Goal: Find specific page/section: Find specific page/section

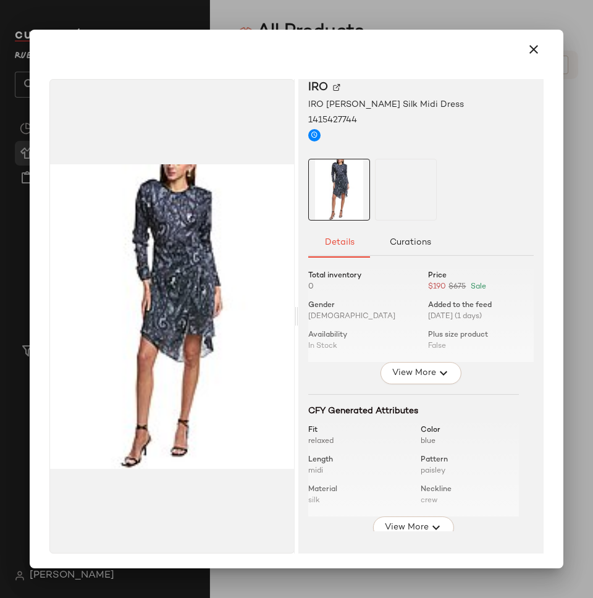
click at [243, 17] on div at bounding box center [296, 299] width 593 height 598
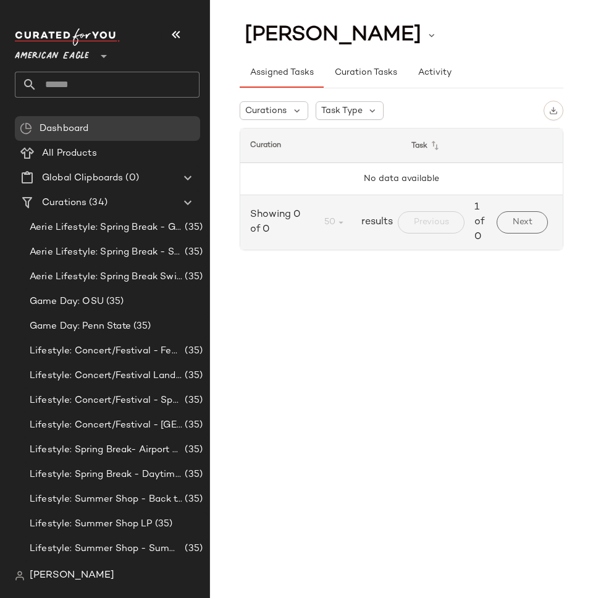
click at [69, 54] on span "American Eagle" at bounding box center [52, 53] width 74 height 22
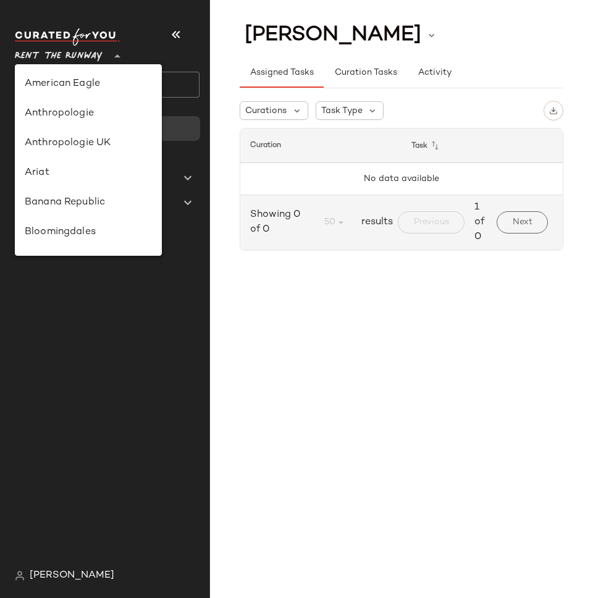
scroll to position [488, 0]
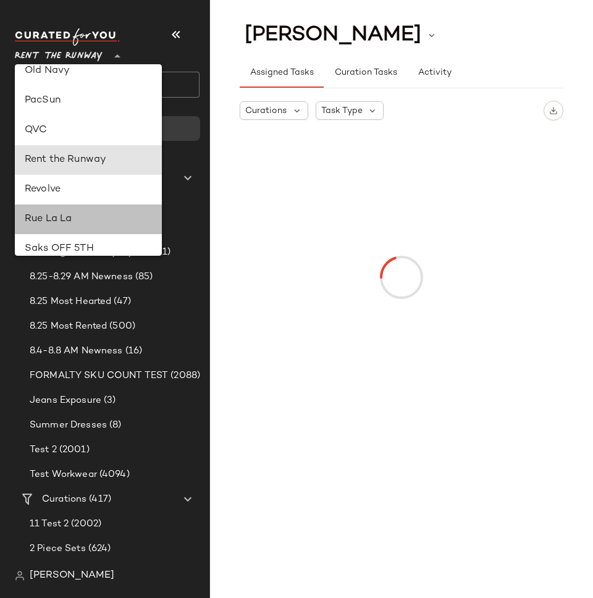
click at [83, 218] on div "Rue La La" at bounding box center [88, 219] width 127 height 15
type input "**"
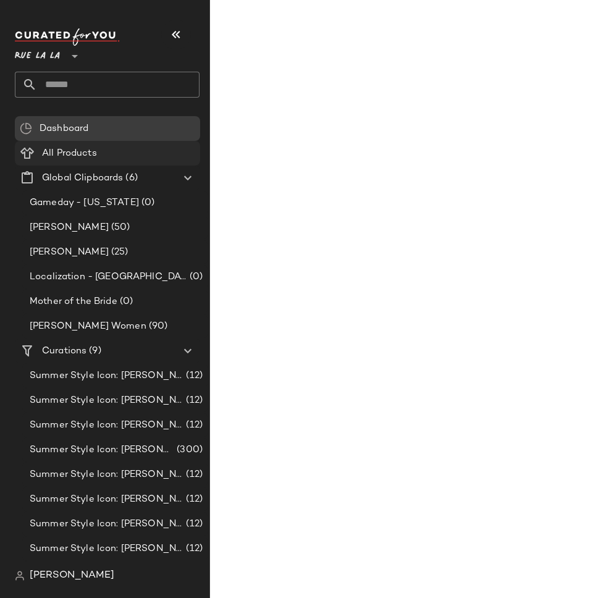
click at [115, 154] on div "All Products" at bounding box center [116, 153] width 157 height 14
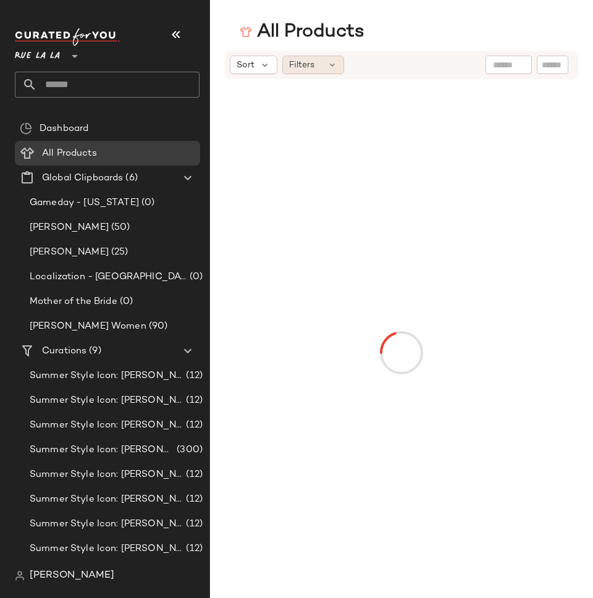
click at [318, 61] on div "Filters" at bounding box center [313, 65] width 62 height 19
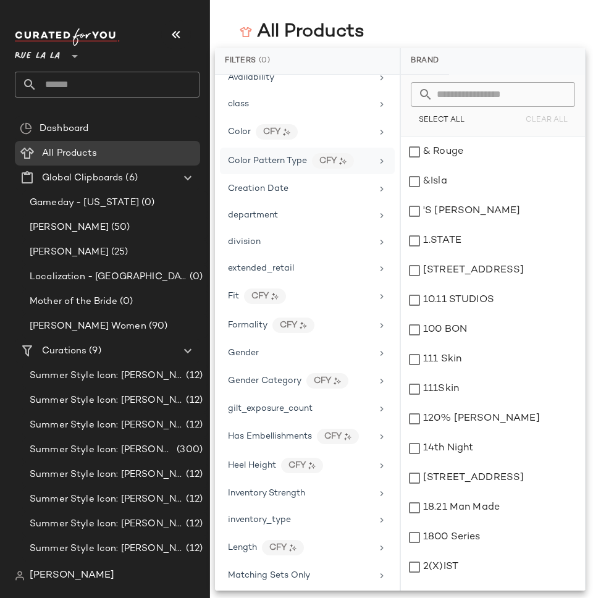
scroll to position [604, 0]
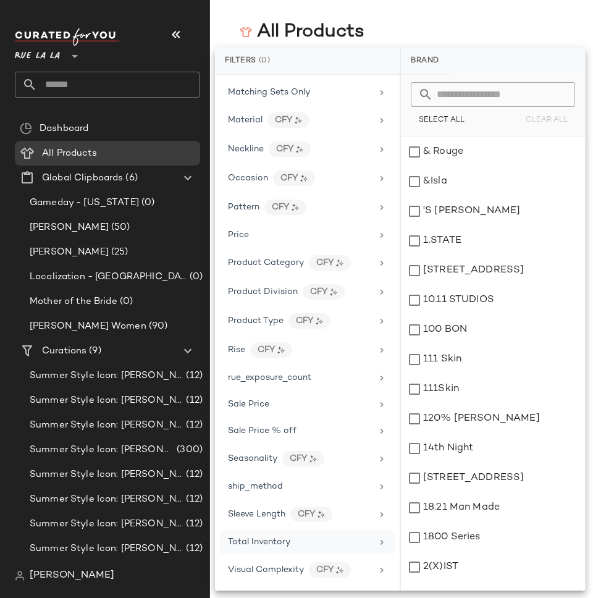
click at [261, 545] on span "Total Inventory" at bounding box center [259, 542] width 62 height 9
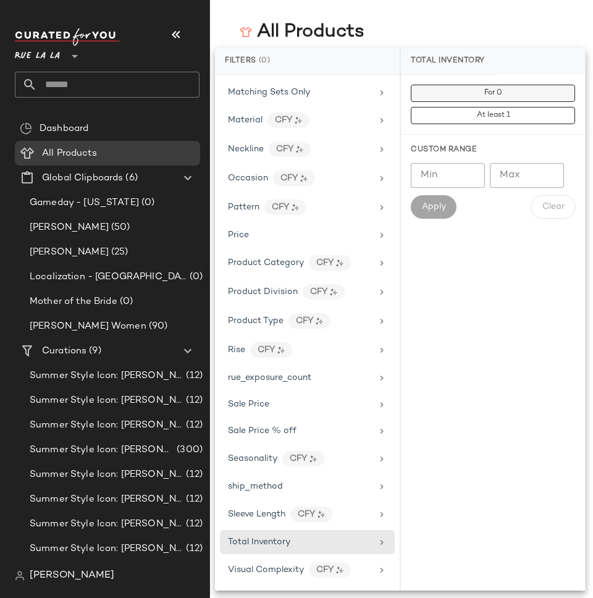
click at [487, 96] on span "For 0" at bounding box center [493, 93] width 19 height 9
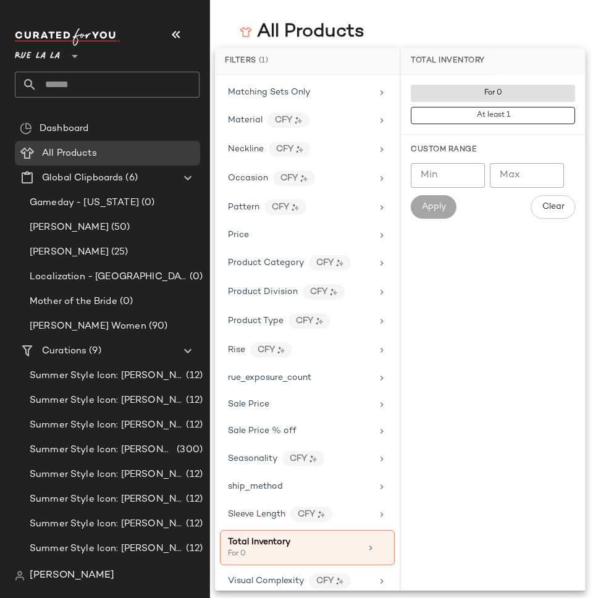
click at [459, 18] on main "All Products Sort Filters (1) Reset" at bounding box center [296, 299] width 593 height 598
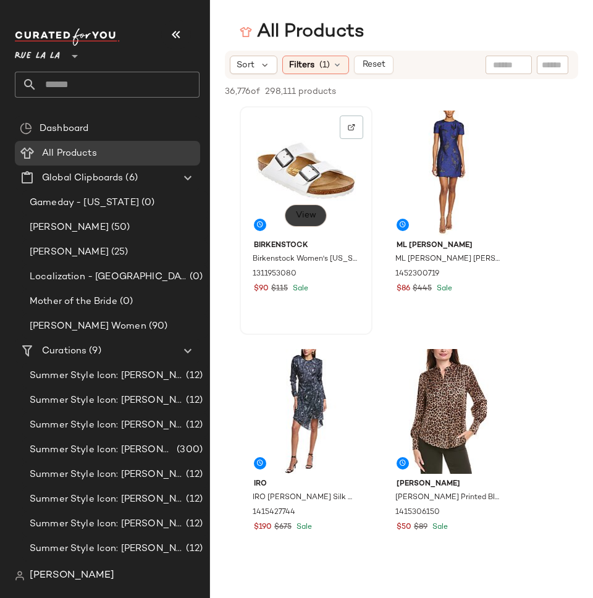
click at [304, 221] on button "View" at bounding box center [306, 216] width 42 height 22
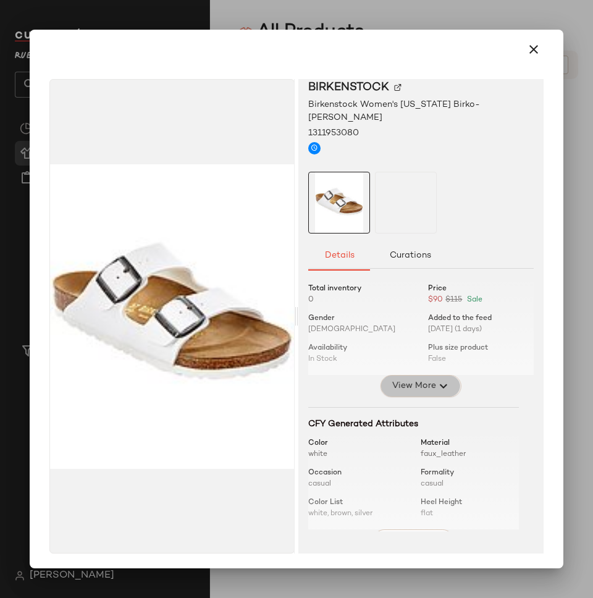
click at [421, 379] on span "View More" at bounding box center [413, 386] width 44 height 15
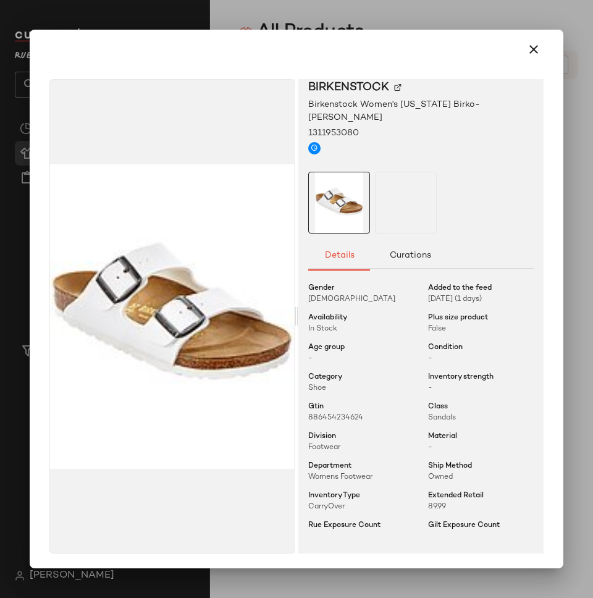
scroll to position [0, 0]
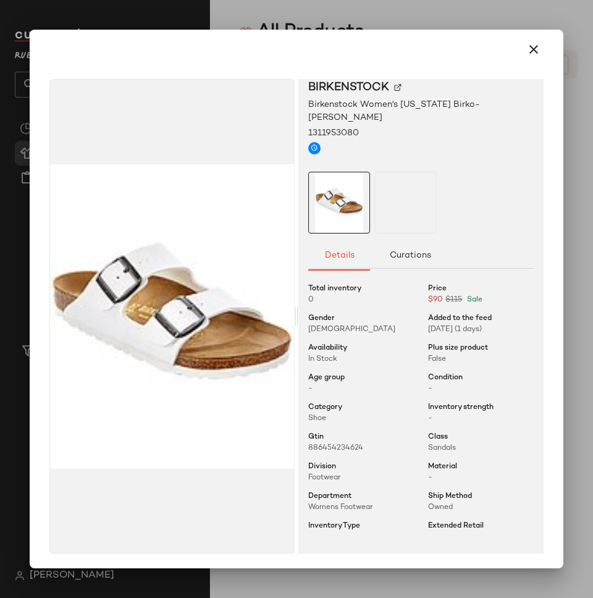
click at [316, 284] on span "Total inventory" at bounding box center [334, 289] width 53 height 11
click at [325, 355] on span "In Stock" at bounding box center [322, 359] width 29 height 8
click at [315, 343] on span "Availability" at bounding box center [327, 348] width 39 height 11
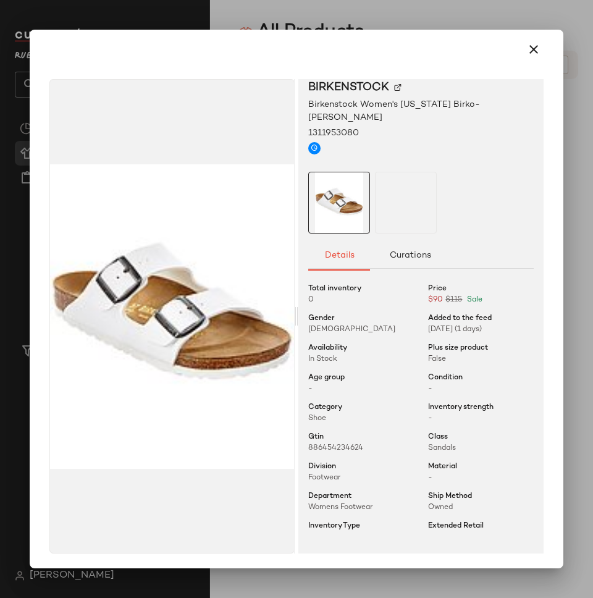
click at [315, 343] on span "Availability" at bounding box center [327, 348] width 39 height 11
click at [335, 284] on span "Total inventory" at bounding box center [334, 289] width 53 height 11
click at [364, 130] on img at bounding box center [367, 133] width 7 height 7
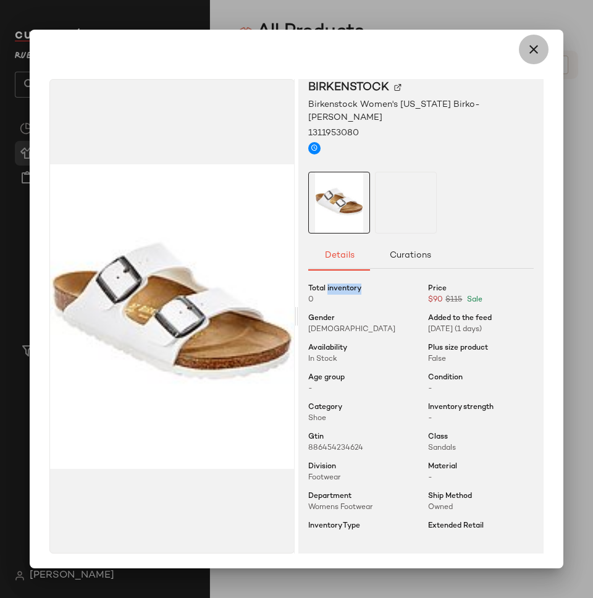
click at [527, 53] on icon "button" at bounding box center [534, 49] width 15 height 15
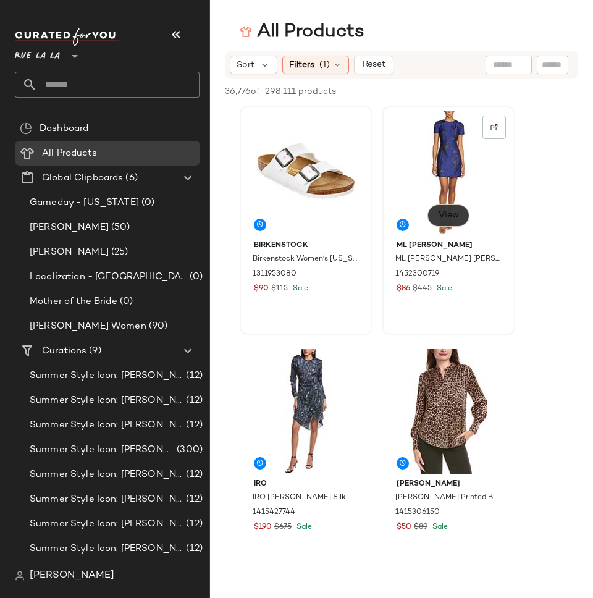
click at [446, 216] on span "View" at bounding box center [448, 216] width 21 height 10
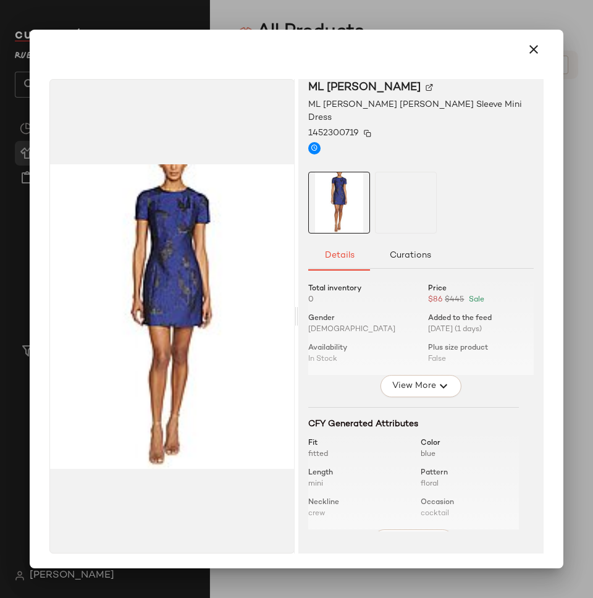
click at [364, 130] on img at bounding box center [367, 133] width 7 height 7
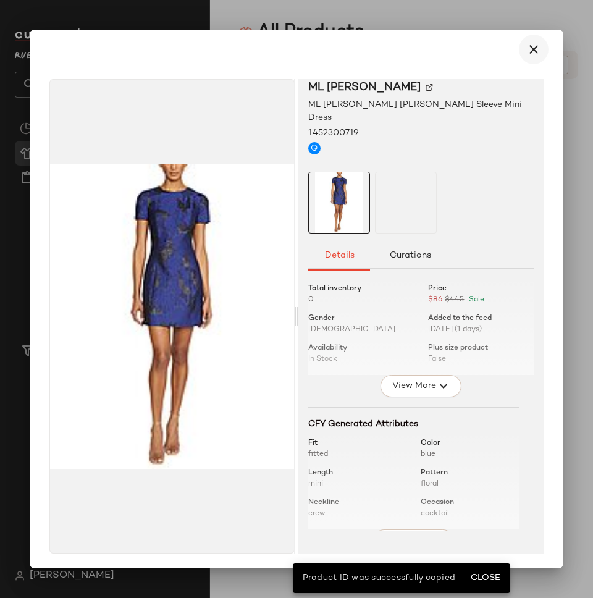
click at [527, 45] on icon "button" at bounding box center [534, 49] width 15 height 15
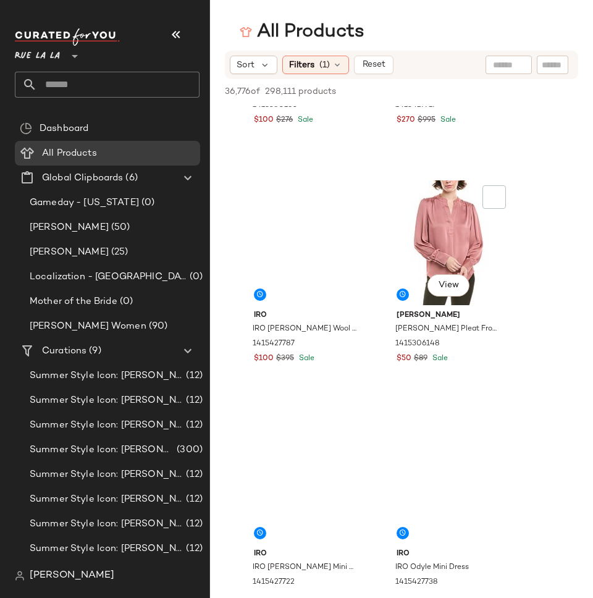
scroll to position [820, 0]
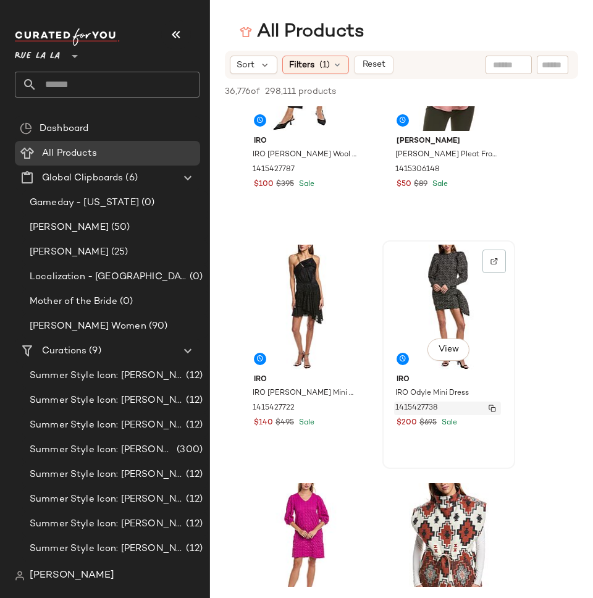
click at [494, 408] on img "button" at bounding box center [492, 408] width 7 height 7
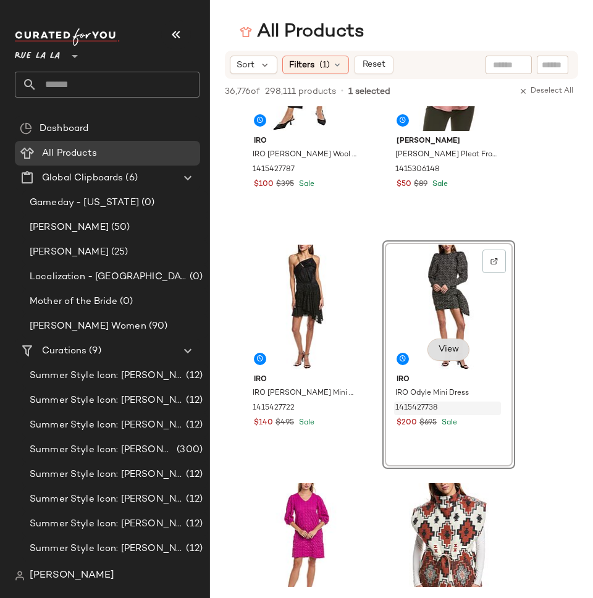
click at [442, 349] on span "View" at bounding box center [448, 350] width 21 height 10
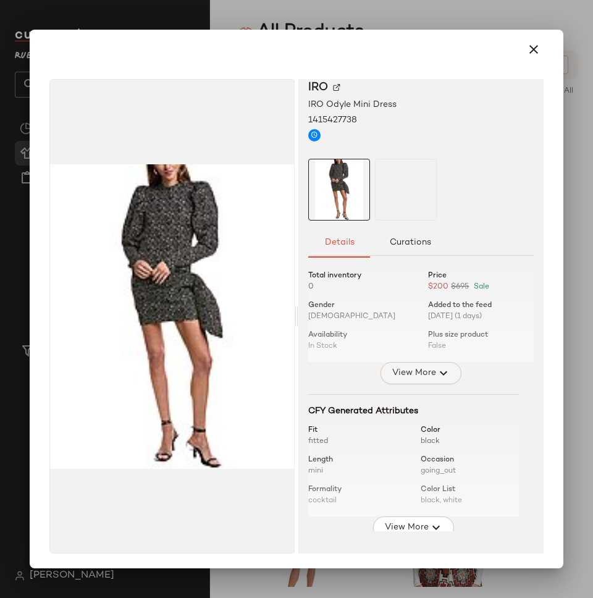
click at [406, 370] on span "View More" at bounding box center [413, 373] width 44 height 15
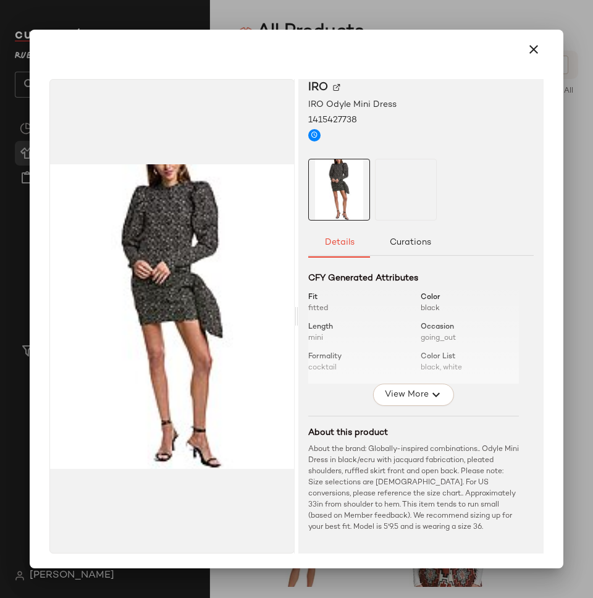
scroll to position [303, 0]
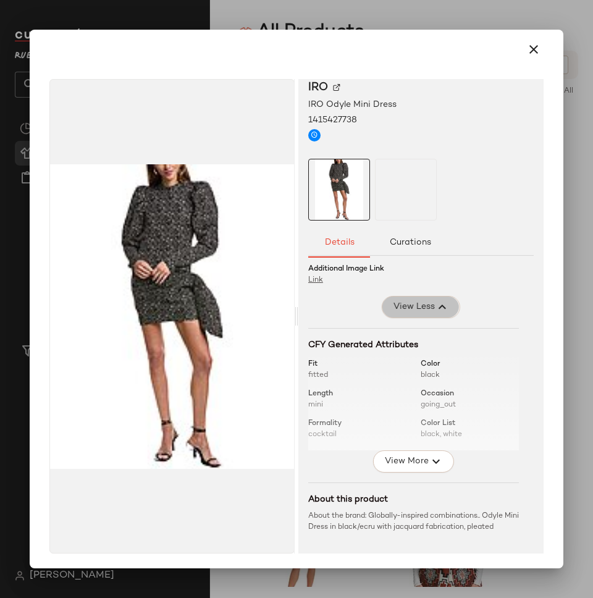
click at [423, 313] on span "View Less" at bounding box center [413, 307] width 42 height 15
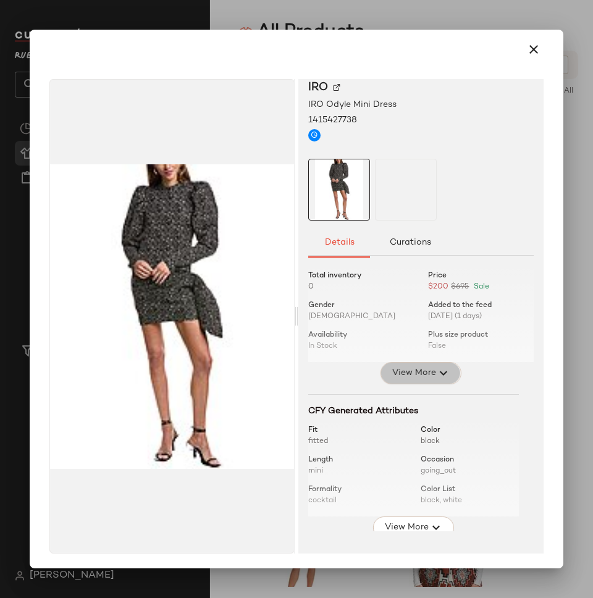
click at [415, 378] on span "View More" at bounding box center [413, 373] width 44 height 15
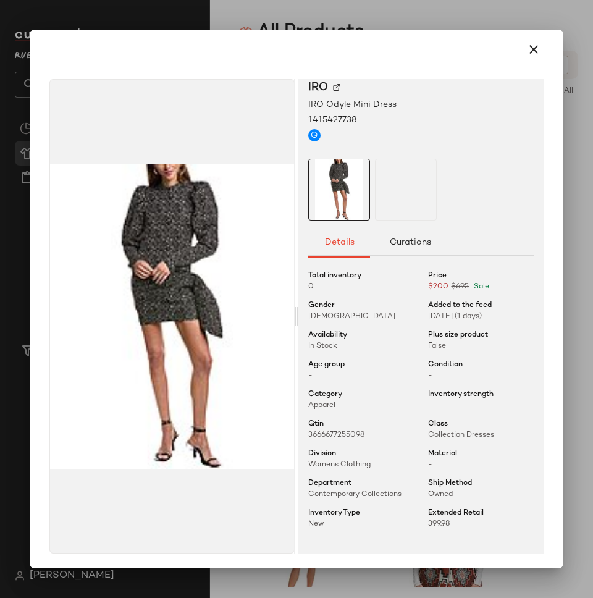
click at [446, 318] on span "[DATE] (1 days)" at bounding box center [455, 317] width 54 height 8
click at [527, 50] on icon "button" at bounding box center [534, 49] width 15 height 15
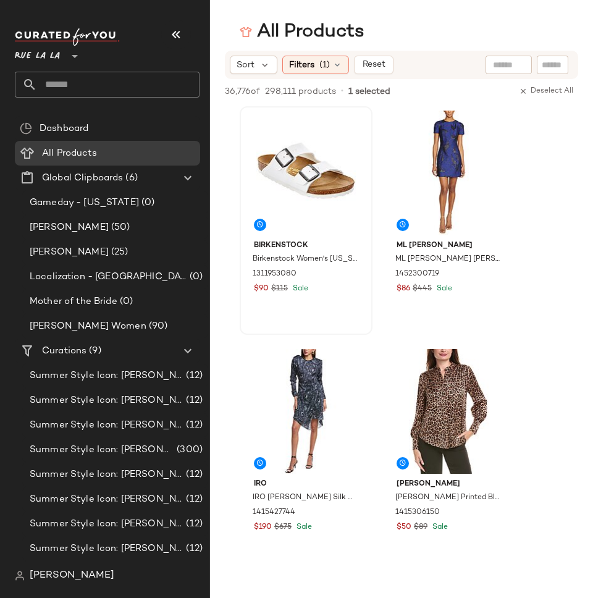
click at [47, 574] on span "[PERSON_NAME]" at bounding box center [72, 576] width 85 height 15
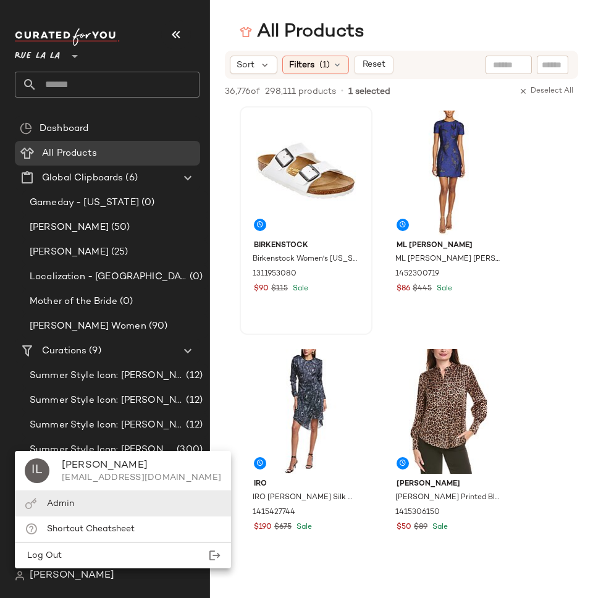
click at [72, 497] on div "Admin" at bounding box center [60, 503] width 27 height 13
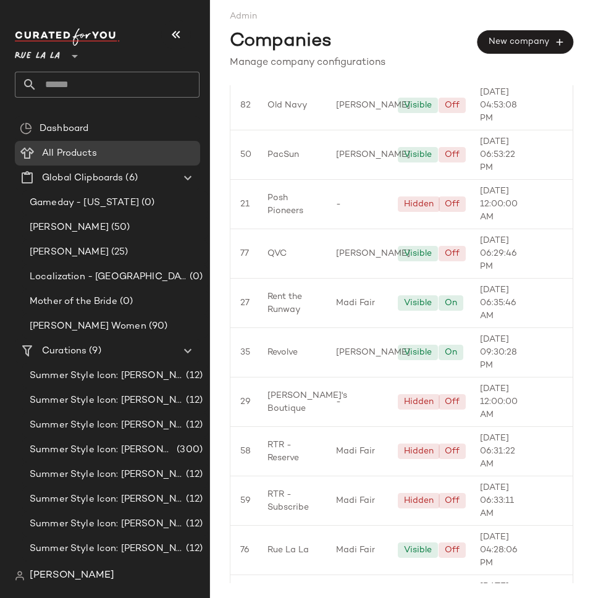
scroll to position [2650, 0]
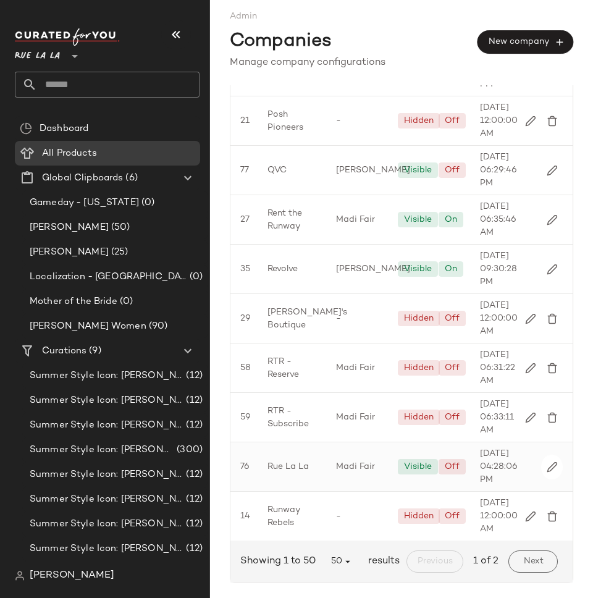
click at [306, 460] on span "Rue La La" at bounding box center [288, 466] width 41 height 13
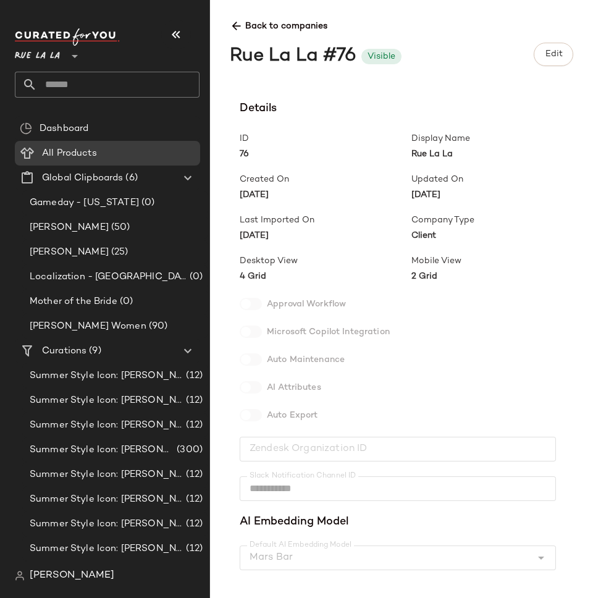
scroll to position [268, 0]
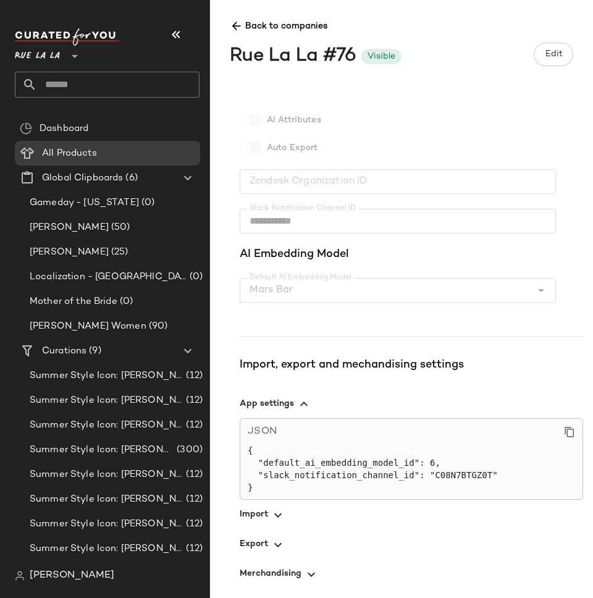
click at [252, 515] on span "button" at bounding box center [412, 515] width 344 height 30
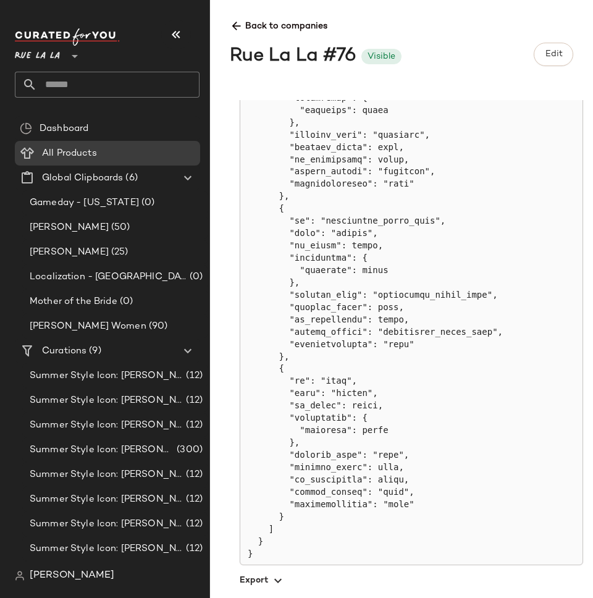
scroll to position [2814, 0]
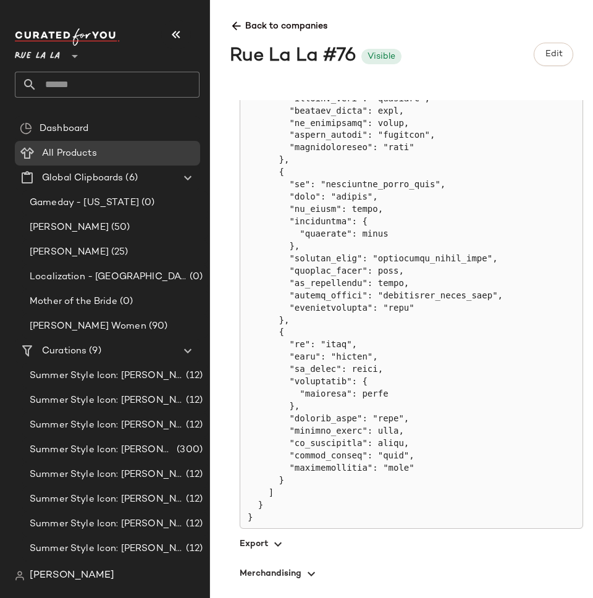
click at [274, 565] on span "button" at bounding box center [412, 574] width 344 height 30
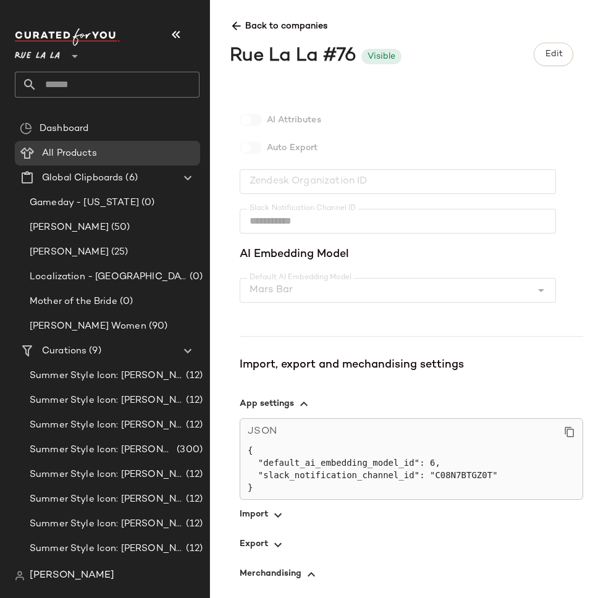
scroll to position [268, 0]
click at [271, 542] on icon "button" at bounding box center [278, 545] width 15 height 15
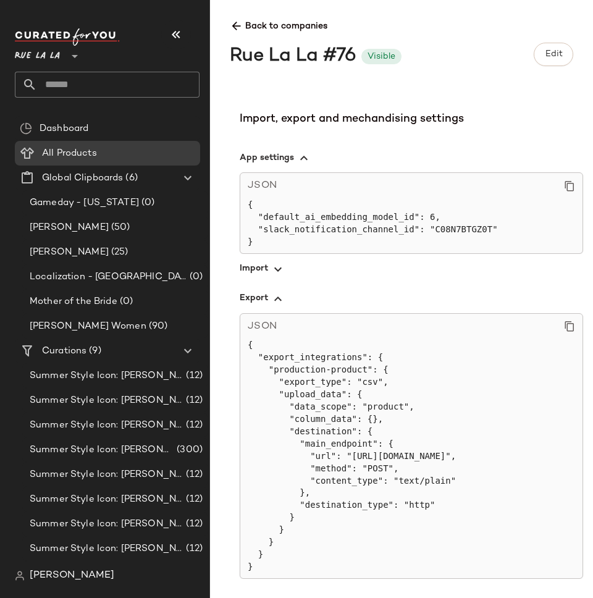
scroll to position [546, 0]
